Goal: Download file/media

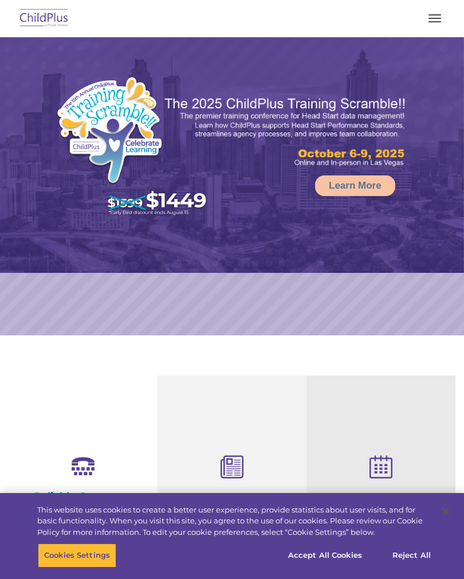
select select "MEDIUM"
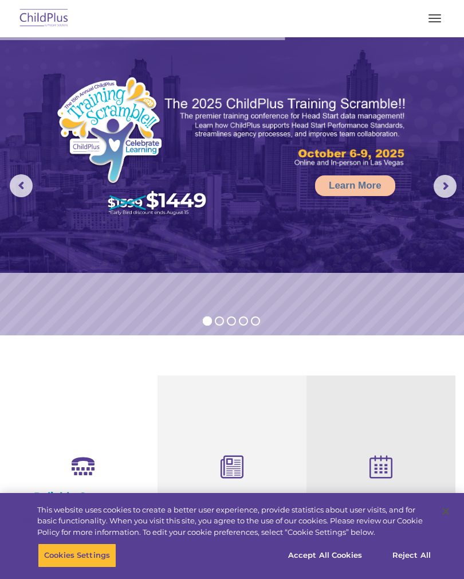
click at [431, 22] on span "button" at bounding box center [435, 21] width 13 height 1
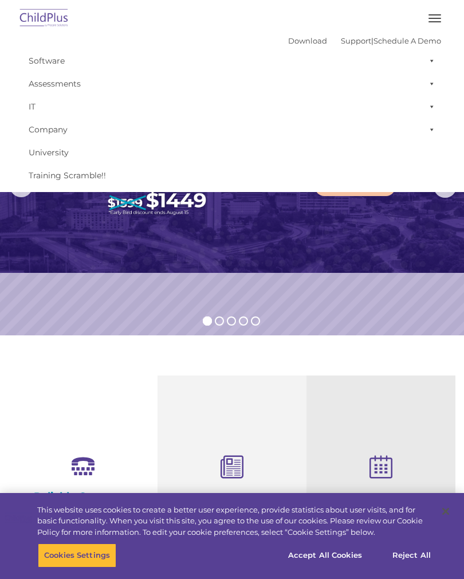
click at [54, 26] on img at bounding box center [44, 18] width 54 height 27
click at [49, 21] on img at bounding box center [44, 18] width 54 height 27
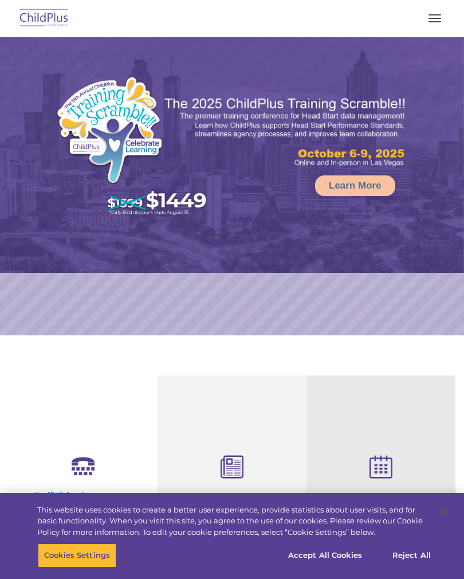
select select "MEDIUM"
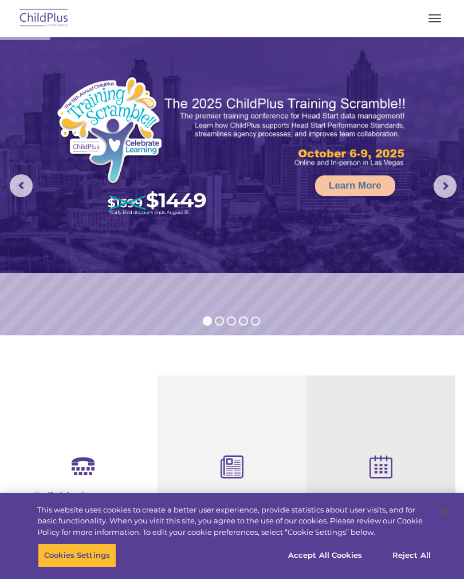
click at [62, 14] on img at bounding box center [44, 18] width 54 height 27
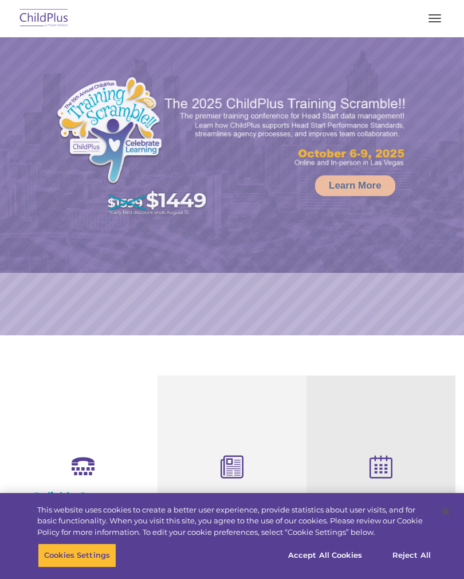
select select "MEDIUM"
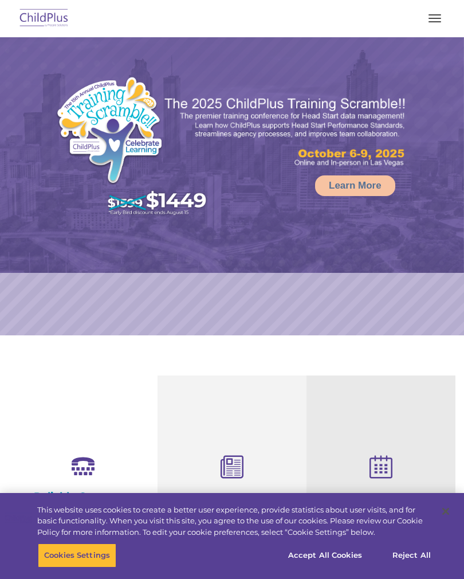
select select "MEDIUM"
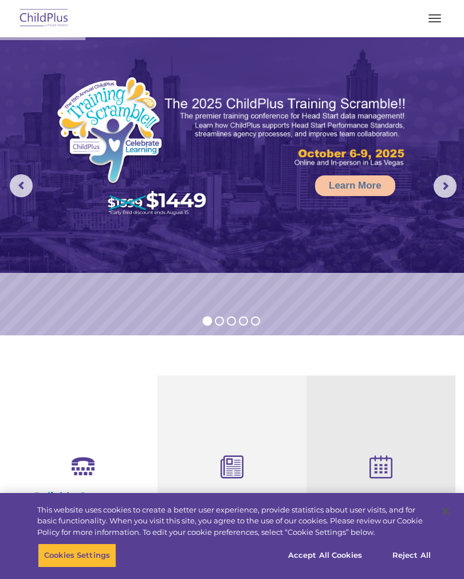
click at [443, 18] on button "button" at bounding box center [435, 18] width 24 height 18
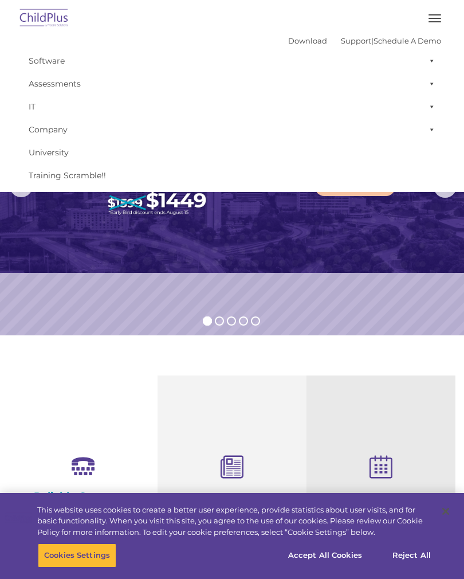
click at [288, 45] on link "Download" at bounding box center [307, 40] width 39 height 9
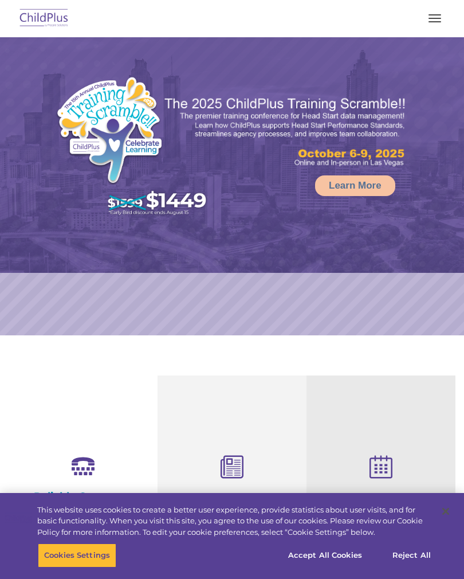
select select "MEDIUM"
